Goal: Obtain resource: Download file/media

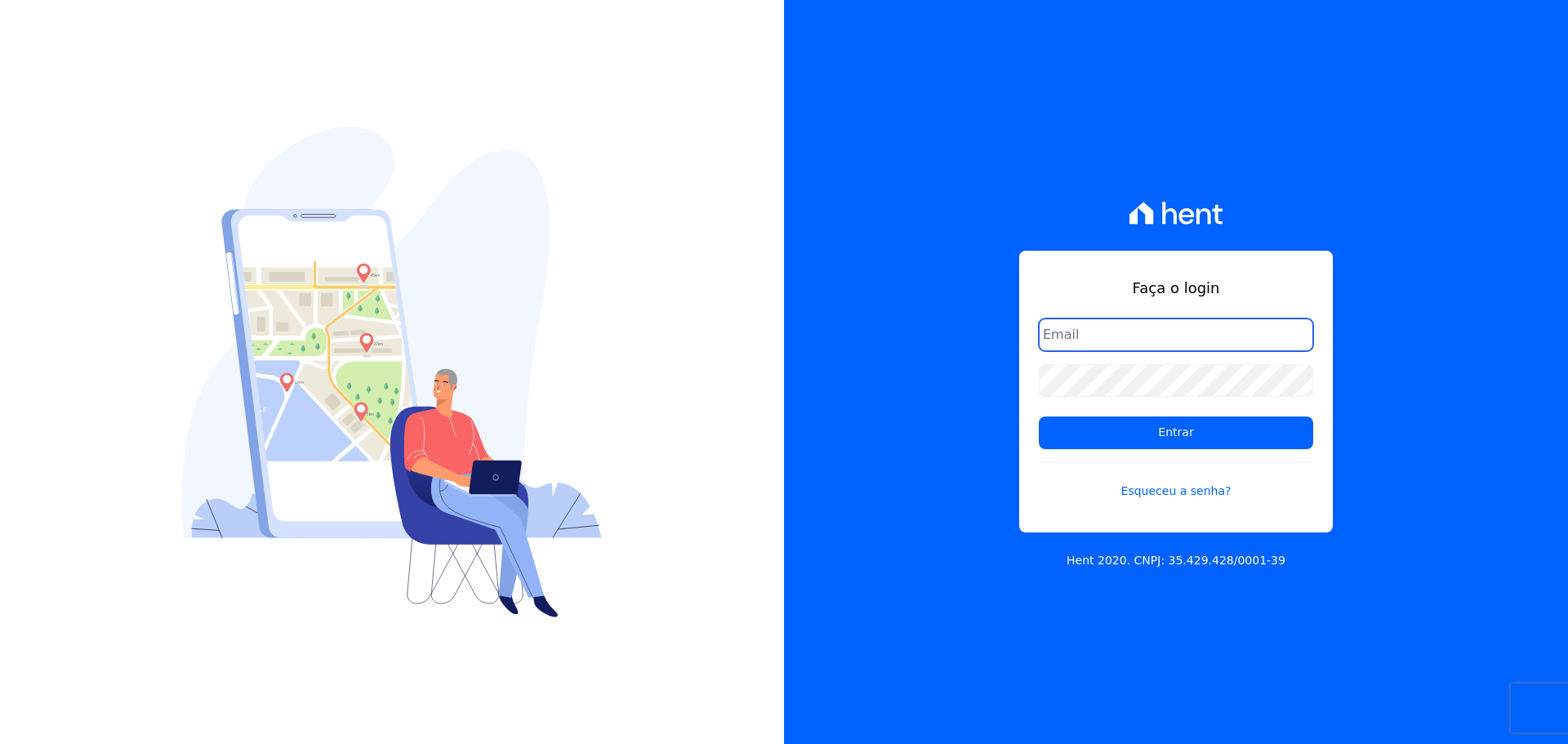
click at [1155, 330] on input "email" at bounding box center [1176, 335] width 275 height 33
type input "[EMAIL_ADDRESS][DOMAIN_NAME]"
click at [1159, 505] on form "lugu1801@gmail.com Entrar Esqueceu a senha?" at bounding box center [1176, 419] width 275 height 201
click at [1159, 497] on link "Esqueceu a senha?" at bounding box center [1176, 481] width 275 height 37
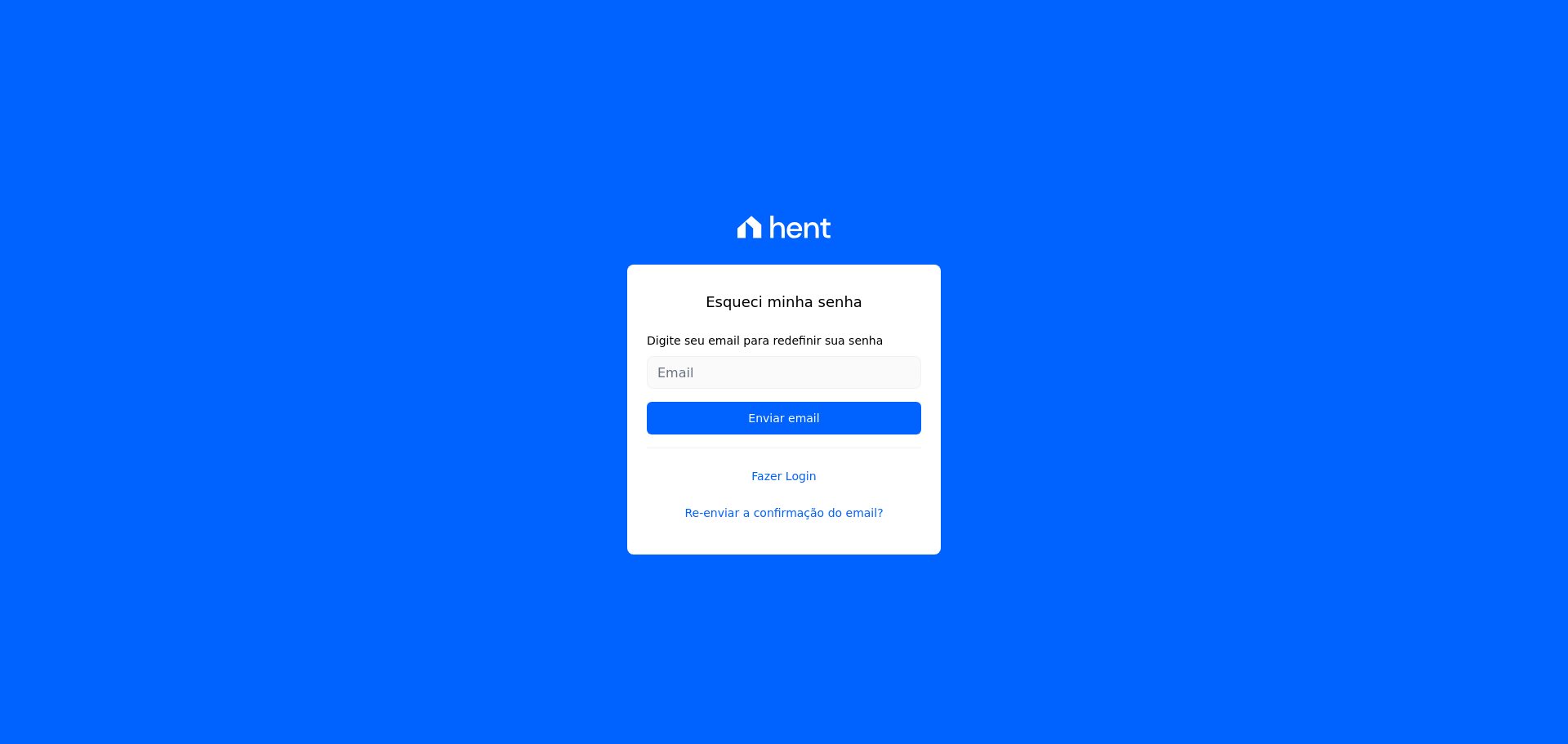
click at [826, 382] on input "Digite seu email para redefinir sua senha" at bounding box center [784, 372] width 275 height 33
type input "[EMAIL_ADDRESS][DOMAIN_NAME]"
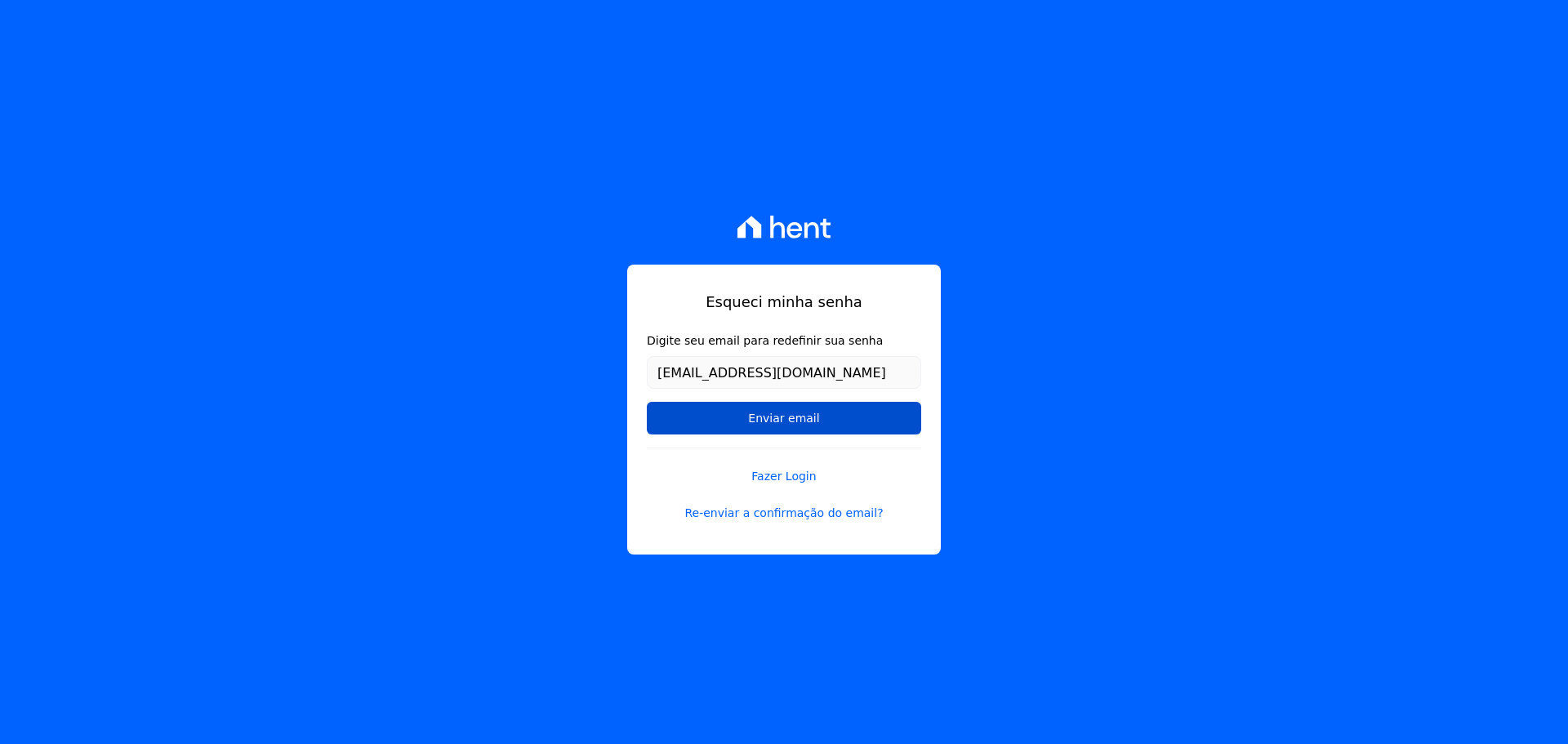
click at [800, 427] on input "Enviar email" at bounding box center [784, 418] width 275 height 33
click at [794, 420] on input "Enviar email" at bounding box center [784, 418] width 275 height 33
click at [770, 414] on input "Enviar email" at bounding box center [784, 418] width 275 height 33
click at [807, 421] on input "Enviar email" at bounding box center [784, 418] width 275 height 33
click at [787, 422] on input "Enviar email" at bounding box center [784, 418] width 275 height 33
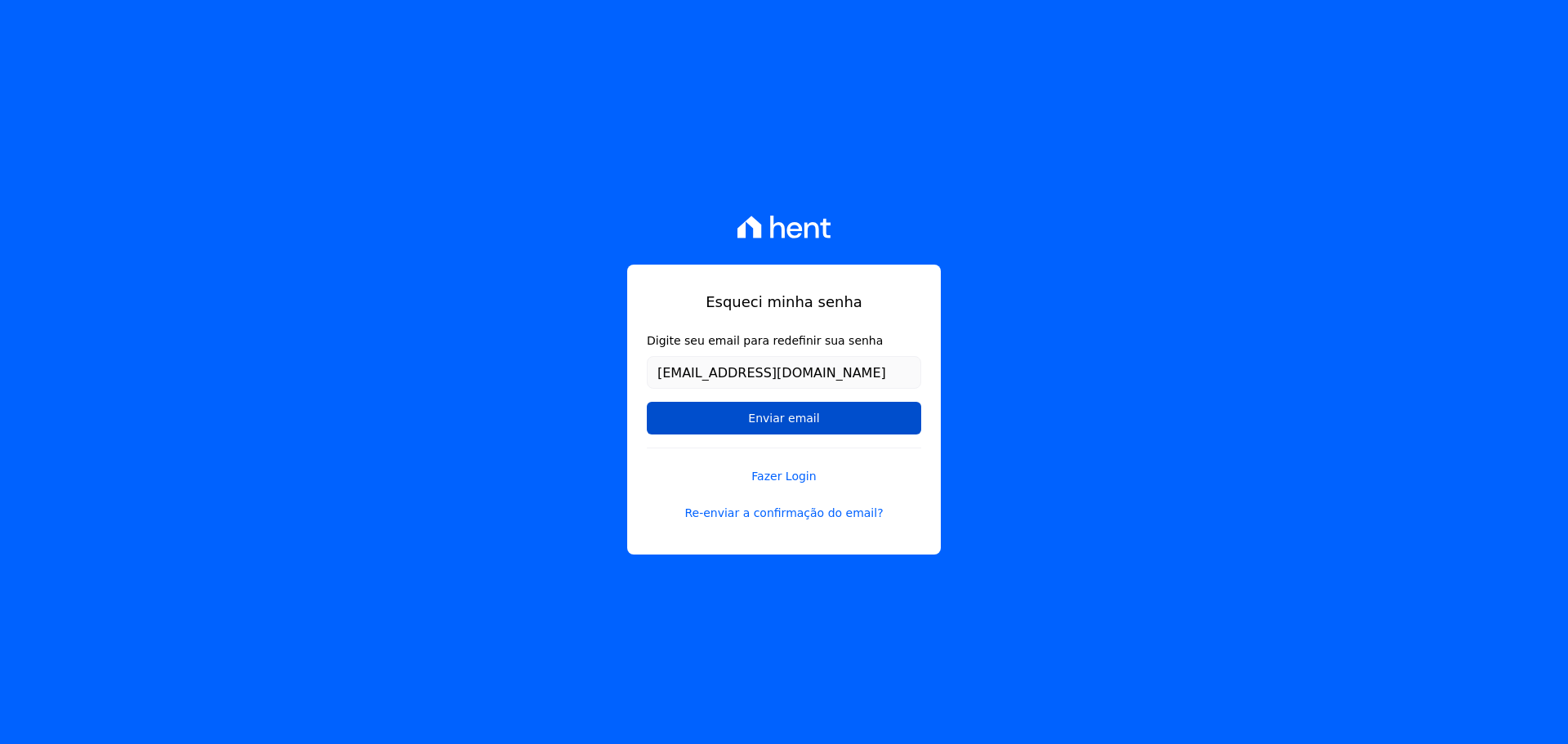
click at [867, 407] on input "Enviar email" at bounding box center [784, 418] width 275 height 33
click at [819, 514] on link "Re-enviar a confirmação do email?" at bounding box center [784, 514] width 275 height 17
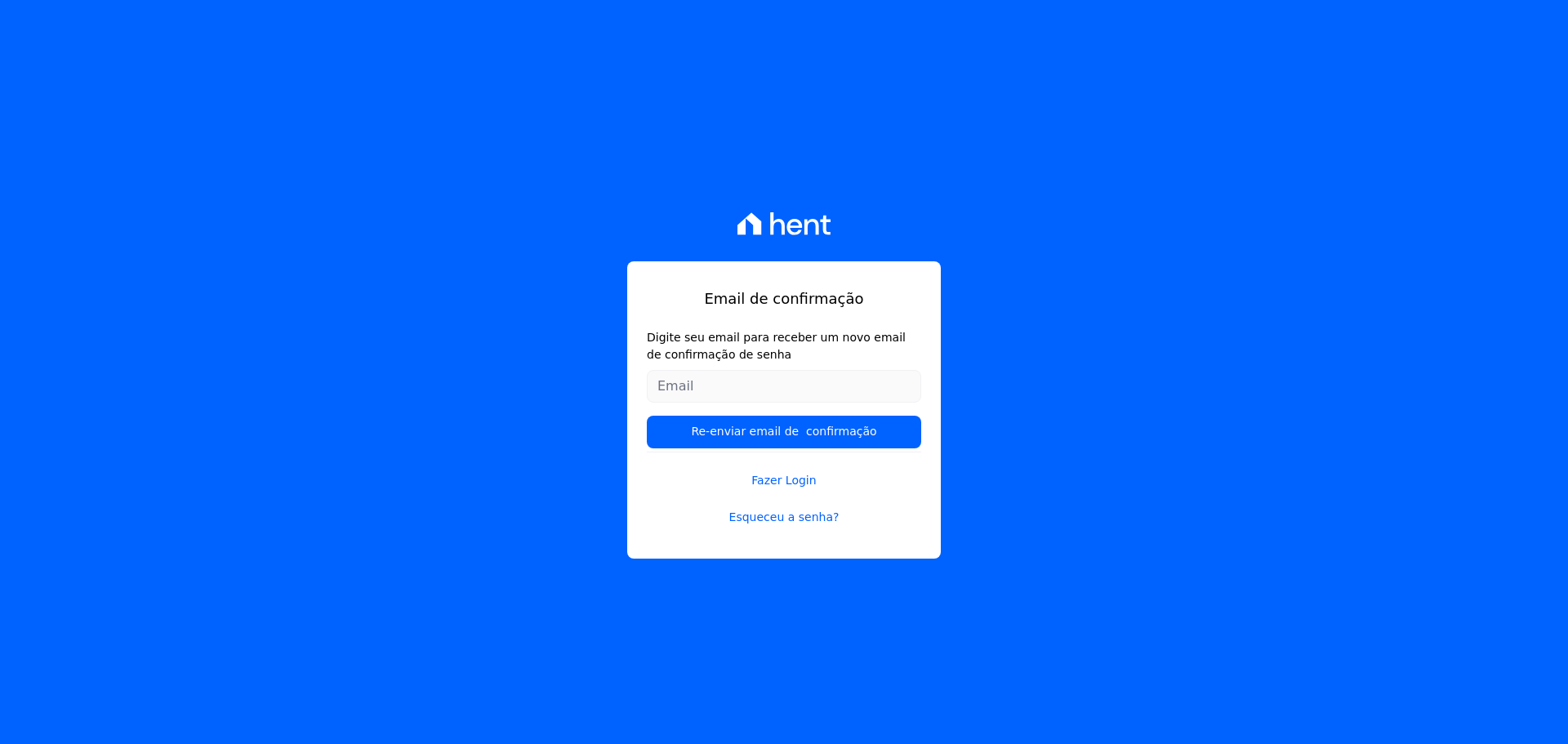
click at [737, 389] on input "Digite seu email para receber um novo email de confirmação de senha" at bounding box center [784, 386] width 275 height 33
type input "[EMAIL_ADDRESS][DOMAIN_NAME]"
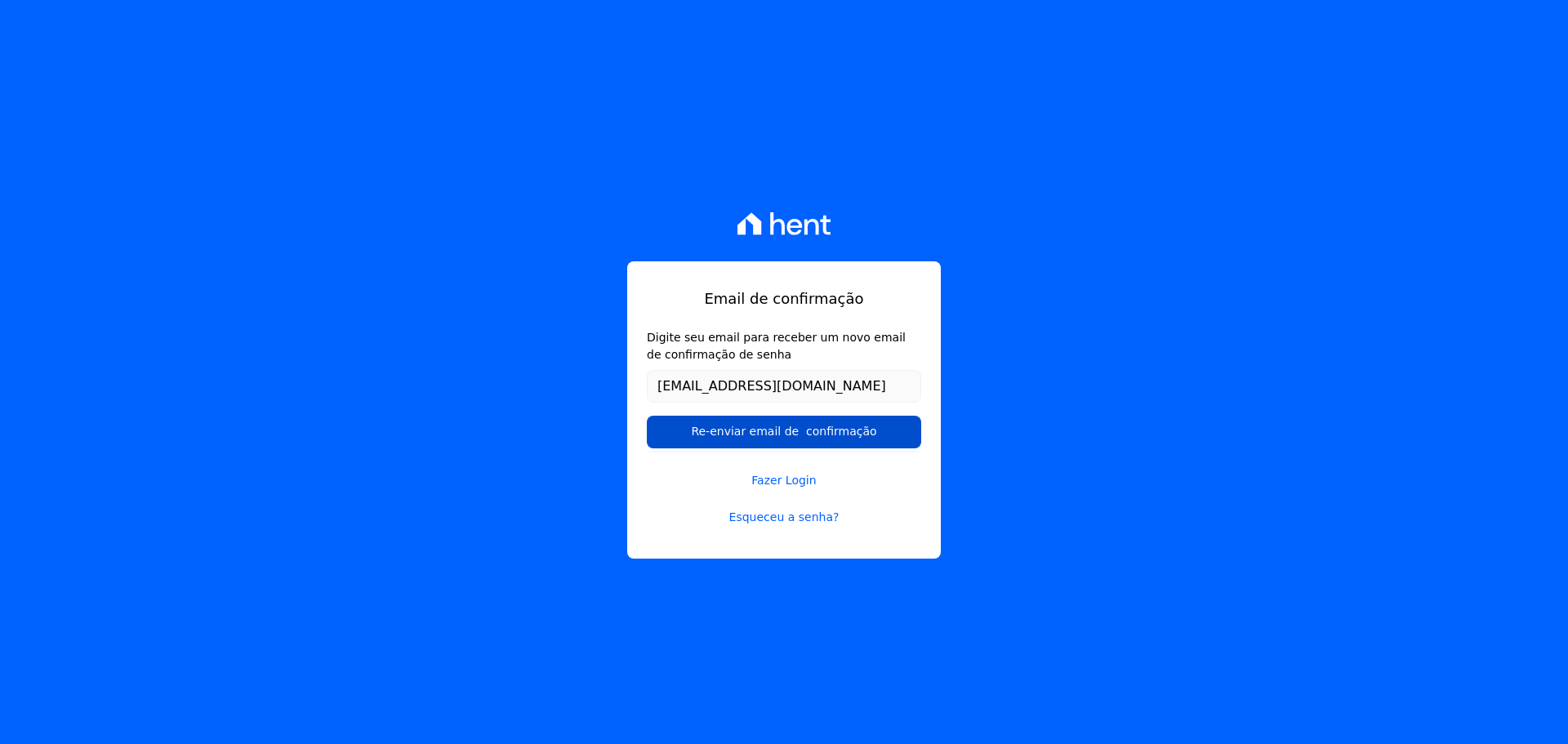
click at [755, 427] on input "Re-enviar email de confirmação" at bounding box center [784, 432] width 275 height 33
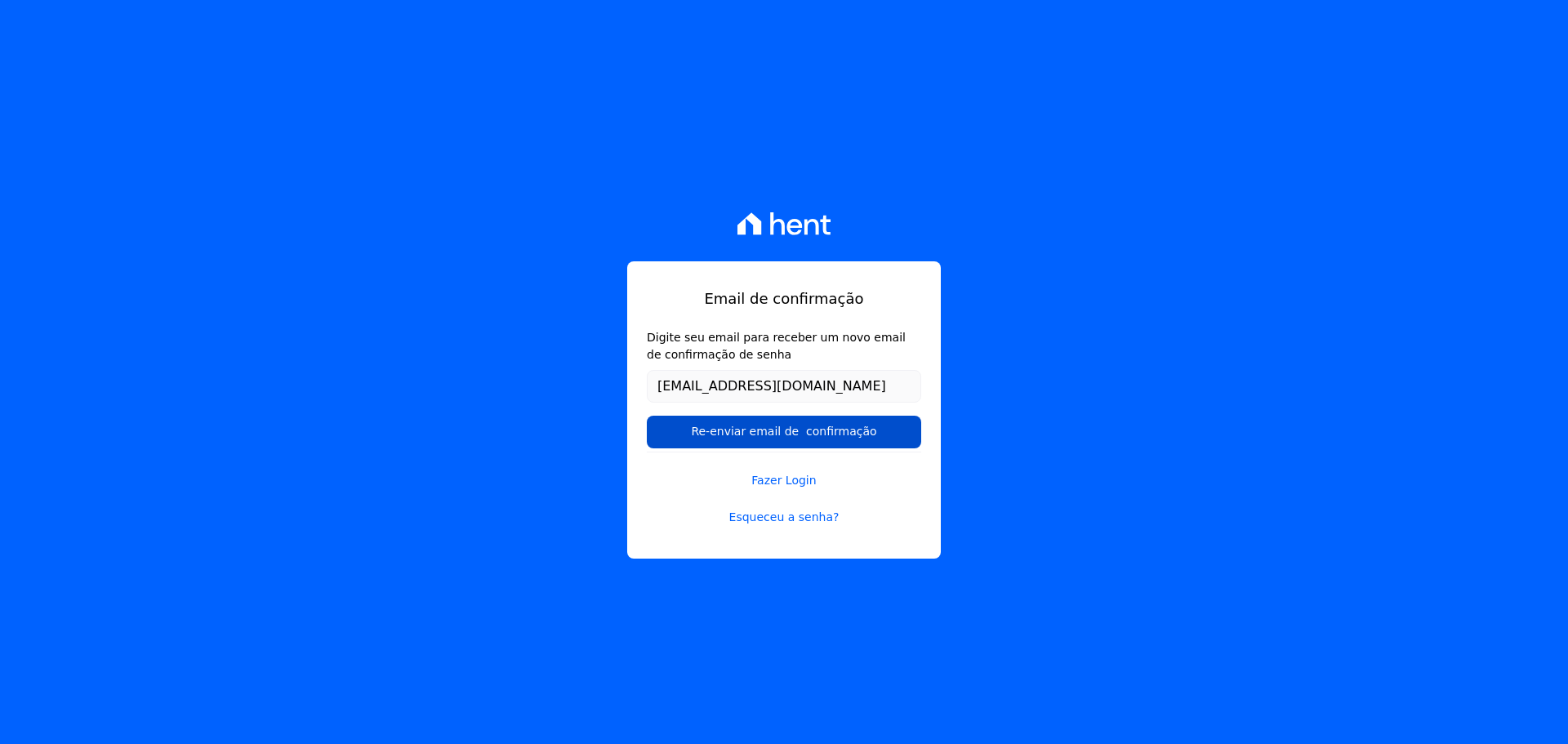
click at [755, 427] on input "Re-enviar email de confirmação" at bounding box center [784, 432] width 275 height 33
click at [789, 430] on input "Re-enviar email de confirmação" at bounding box center [784, 432] width 275 height 33
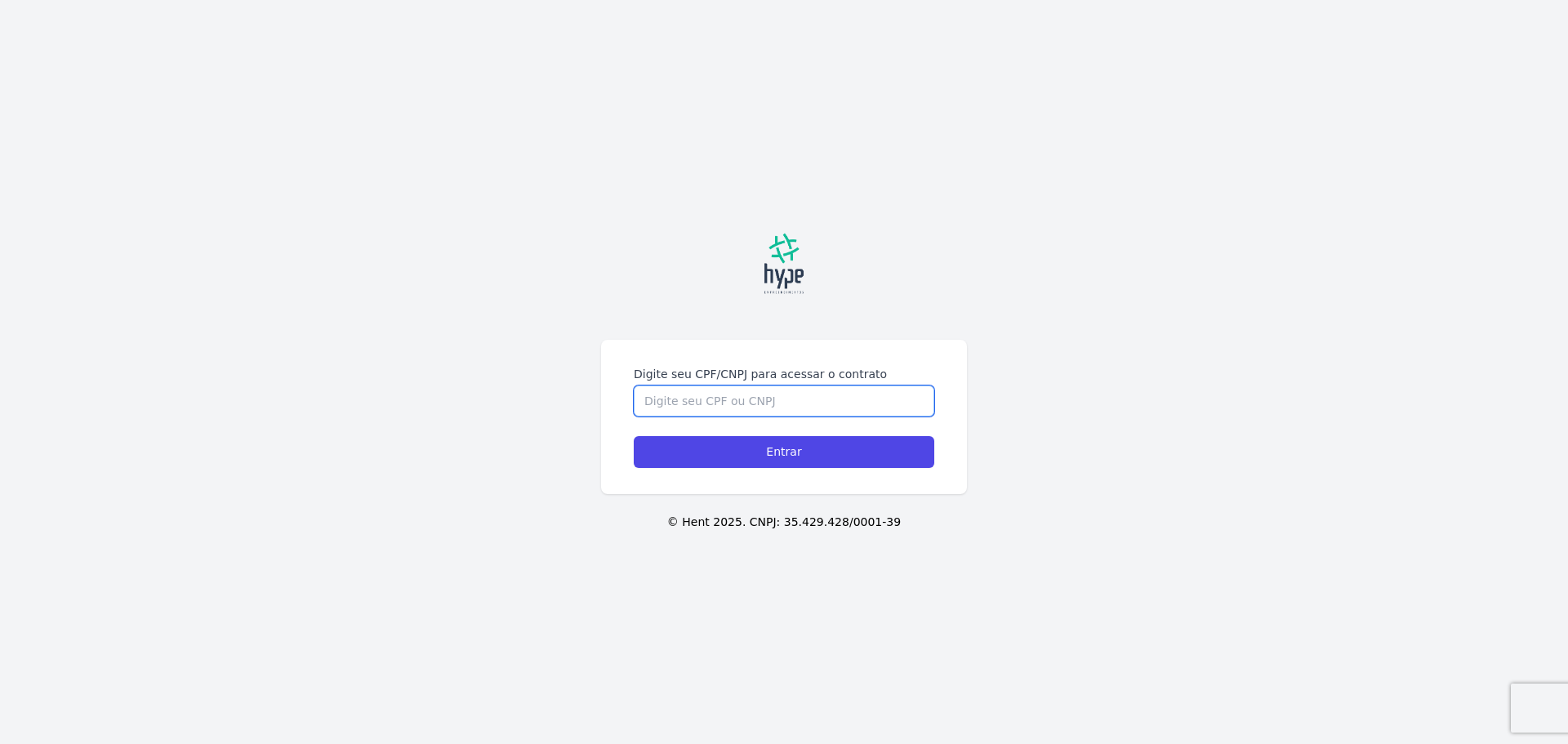
click at [794, 394] on input "Digite seu CPF/CNPJ para acessar o contrato" at bounding box center [783, 401] width 301 height 31
type input "08761260932"
click at [633, 436] on input "Entrar" at bounding box center [783, 451] width 301 height 32
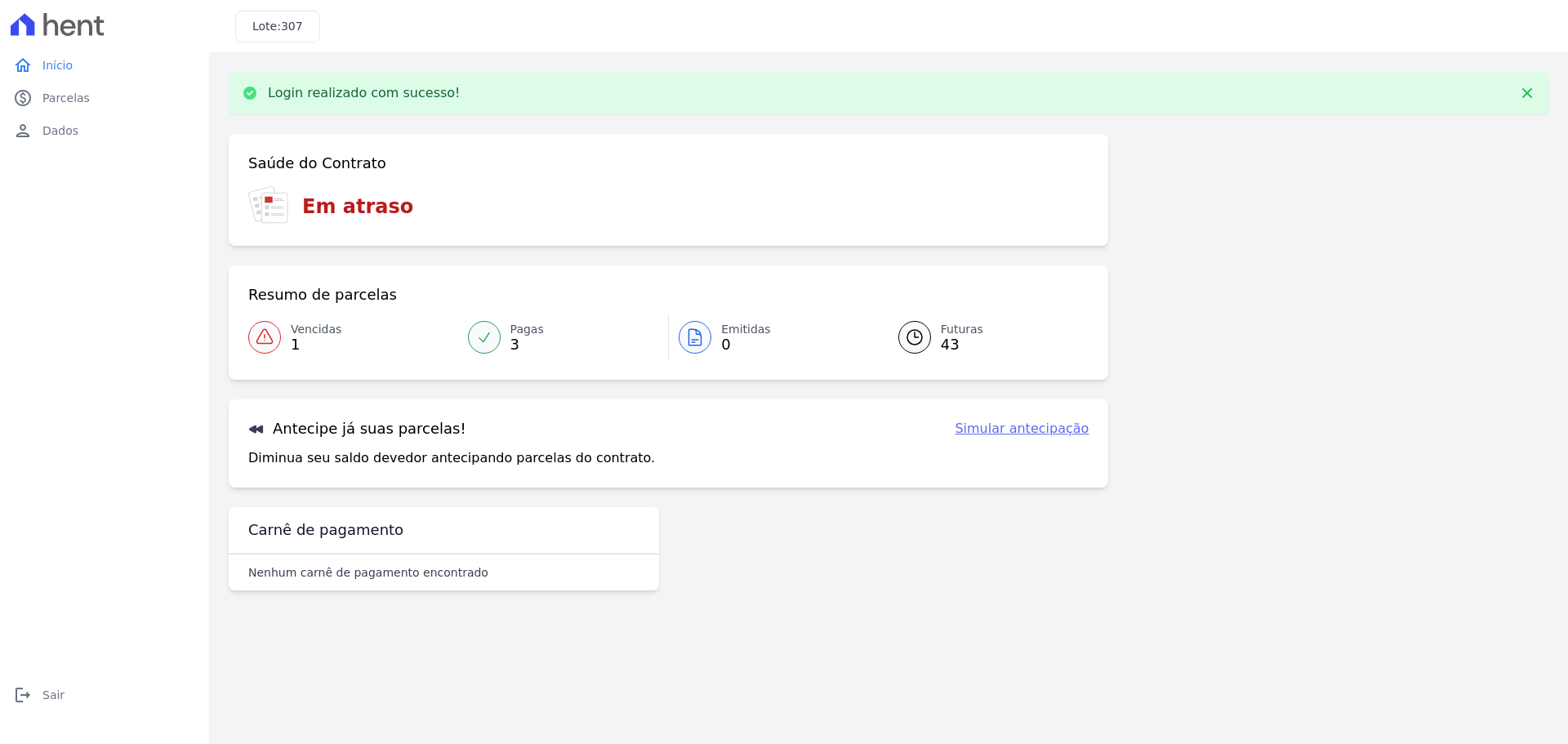
click at [301, 344] on span "1" at bounding box center [316, 344] width 50 height 13
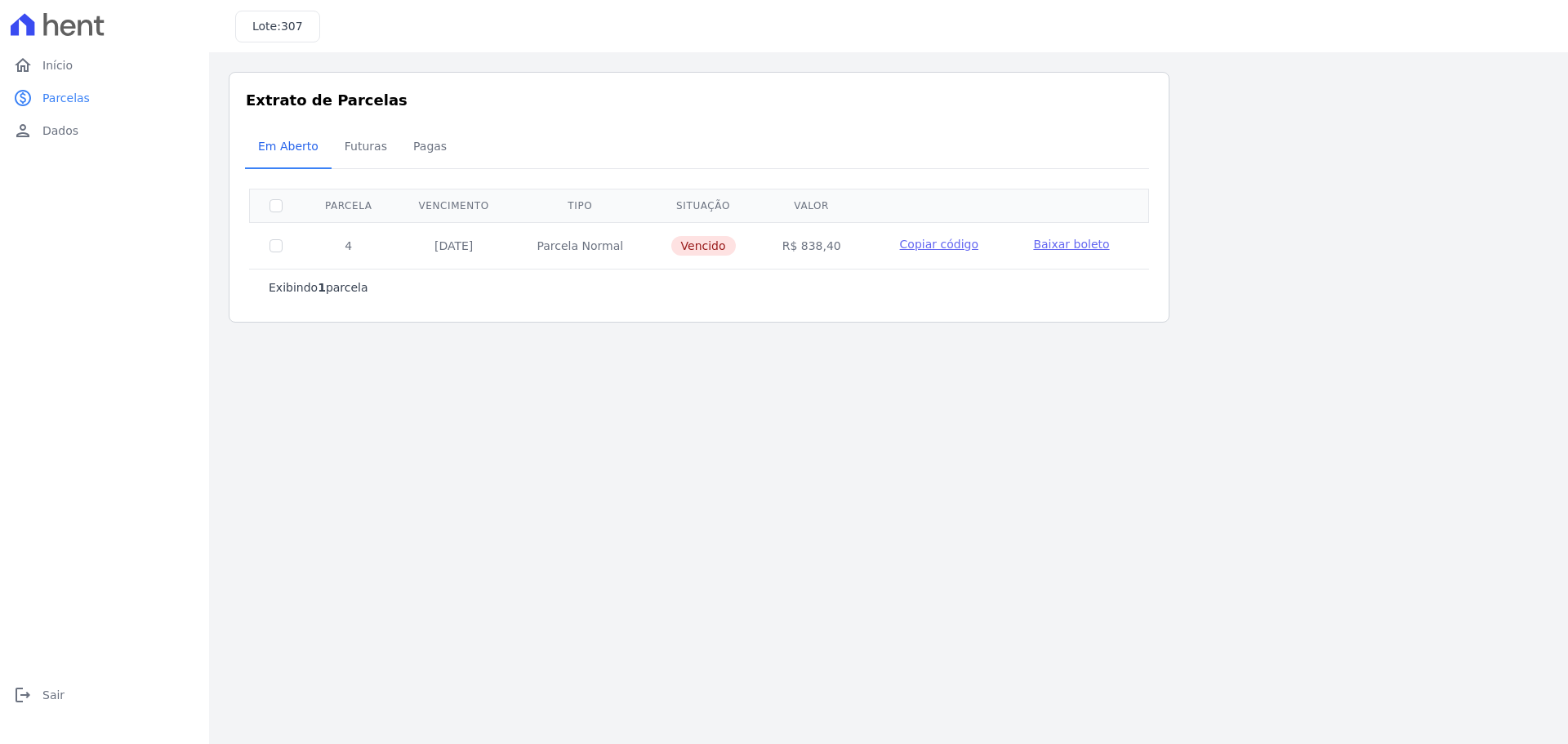
click at [1058, 243] on span "Baixar boleto" at bounding box center [1071, 243] width 76 height 13
